Goal: Submit feedback/report problem

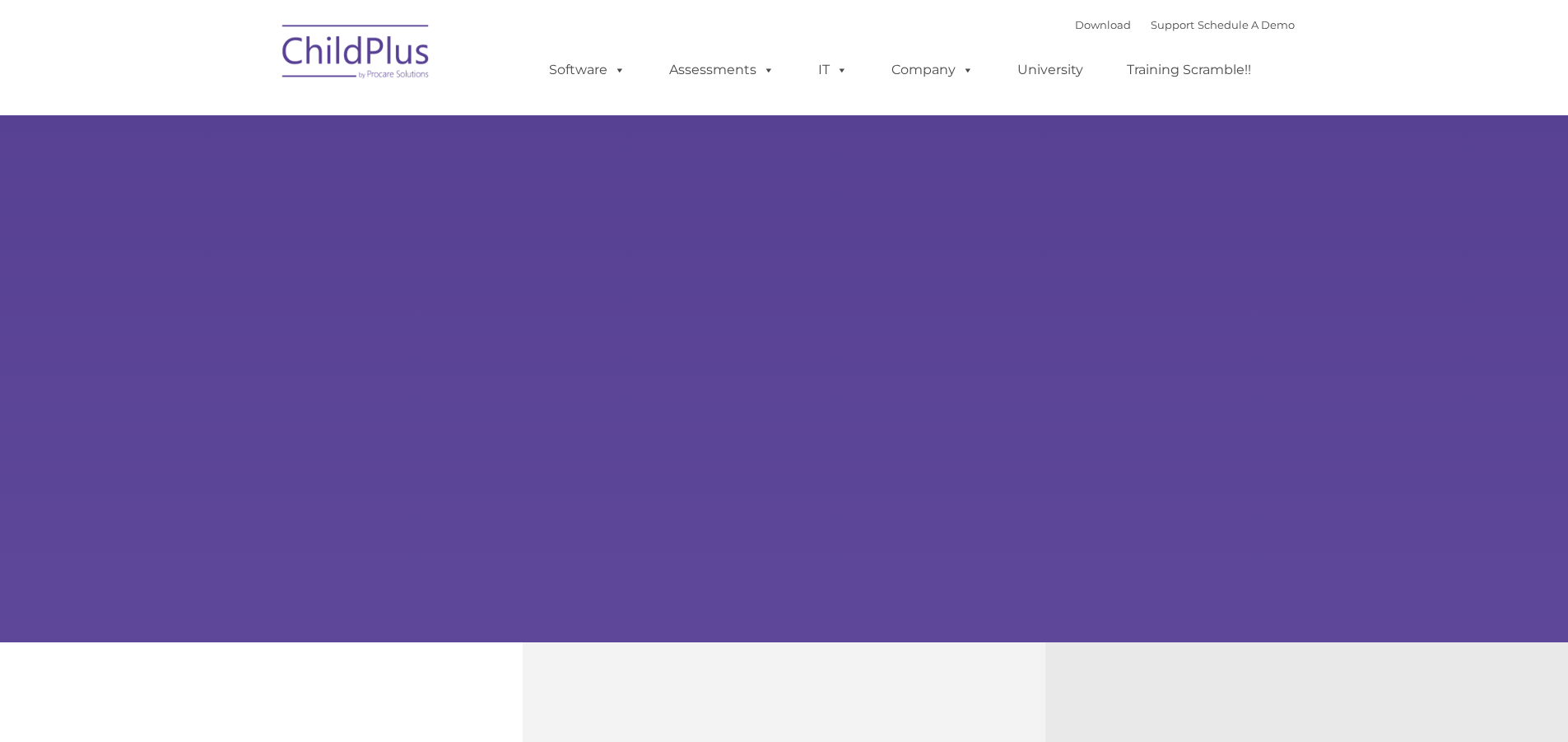
click at [256, 601] on div "Learn More Request a Demo The Future of ChildPlus is Here! Boost your productiv…" at bounding box center [784, 321] width 1568 height 642
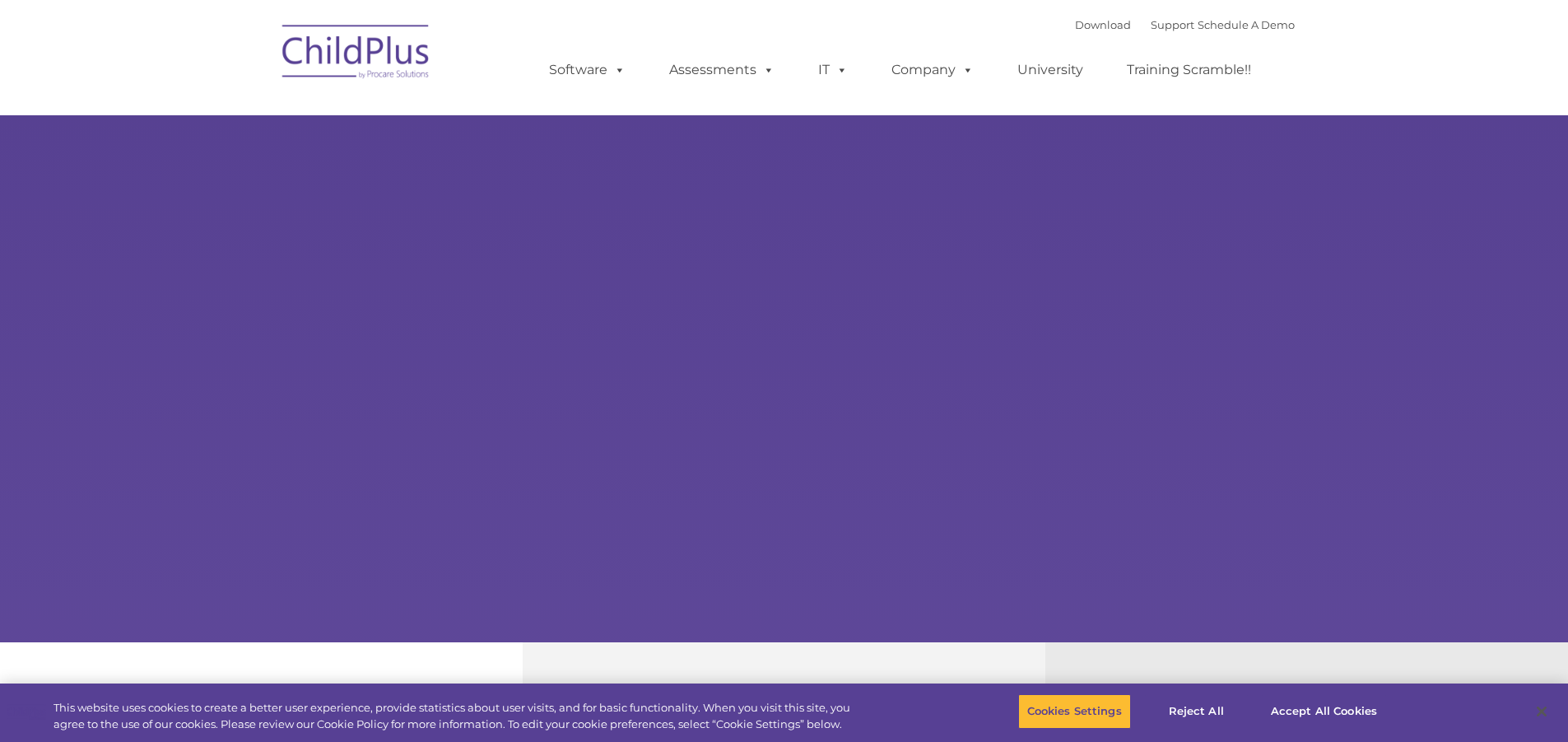
select select "MEDIUM"
